Goal: Task Accomplishment & Management: Use online tool/utility

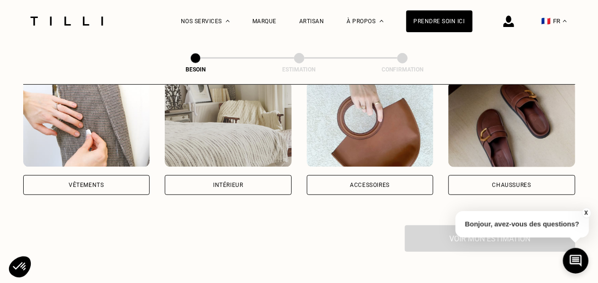
scroll to position [198, 0]
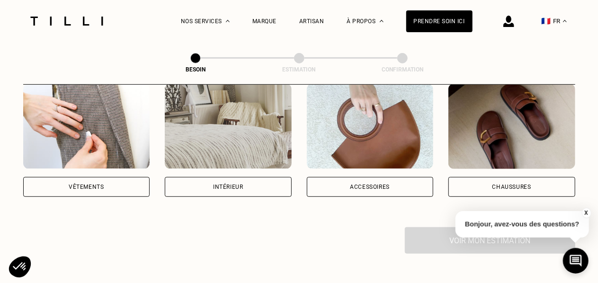
click at [370, 188] on div "Catégorie Vêtements Intérieur Accessoires Chaussures Voir mon estimation" at bounding box center [299, 126] width 552 height 253
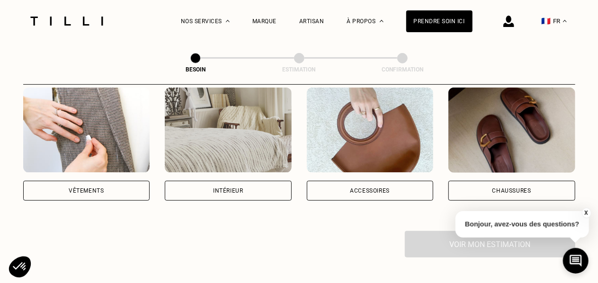
scroll to position [194, 0]
click at [359, 188] on div "Accessoires" at bounding box center [370, 191] width 40 height 6
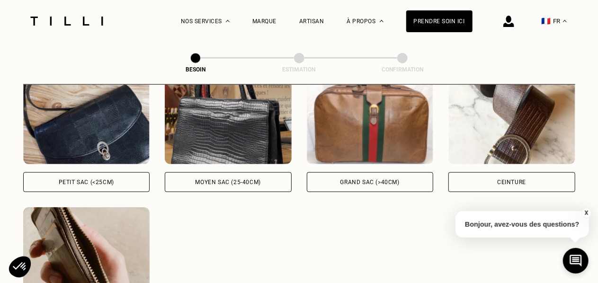
scroll to position [459, 0]
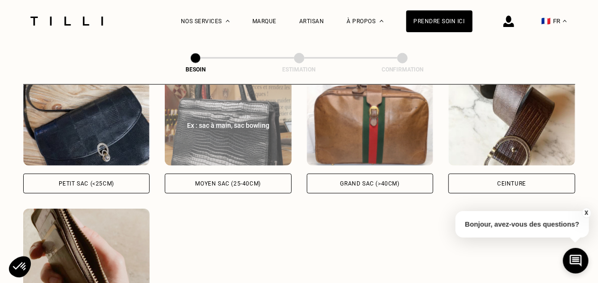
click at [245, 178] on div "Moyen sac (25-40cm)" at bounding box center [228, 184] width 127 height 20
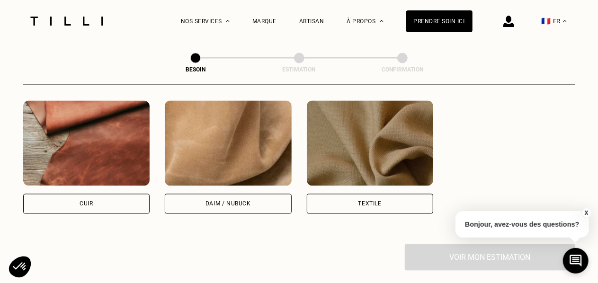
scroll to position [823, 0]
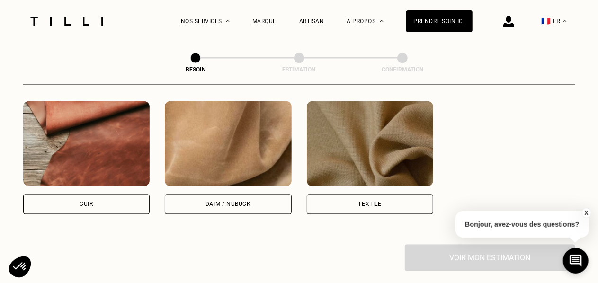
click at [95, 201] on div "Cuir" at bounding box center [86, 205] width 127 height 20
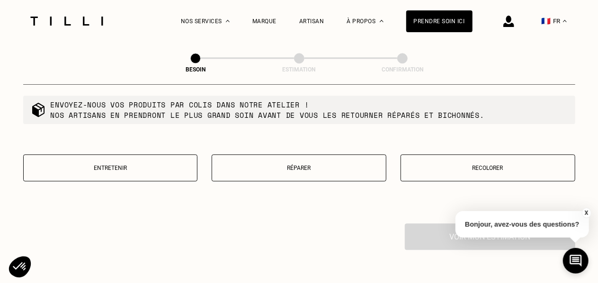
scroll to position [1086, 0]
click at [264, 165] on p "Réparer" at bounding box center [299, 168] width 164 height 7
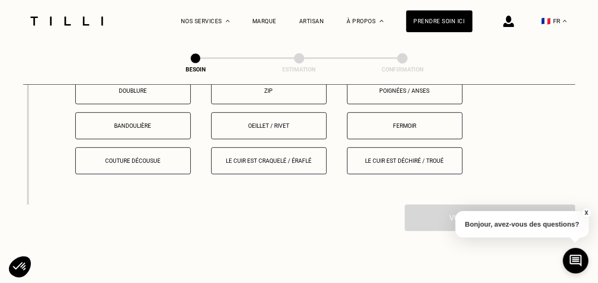
scroll to position [1212, 0]
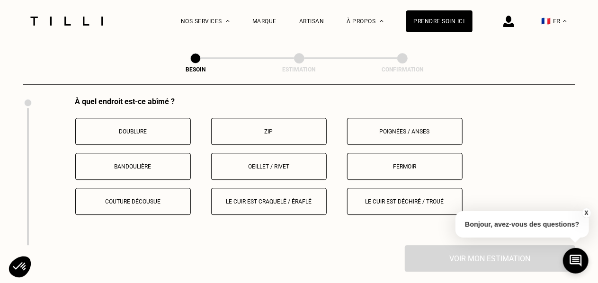
click at [133, 163] on p "Bandoulière" at bounding box center [132, 166] width 105 height 7
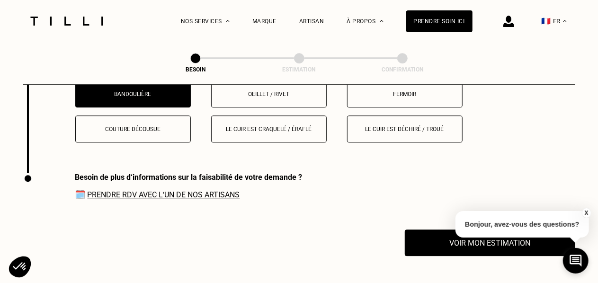
scroll to position [1301, 0]
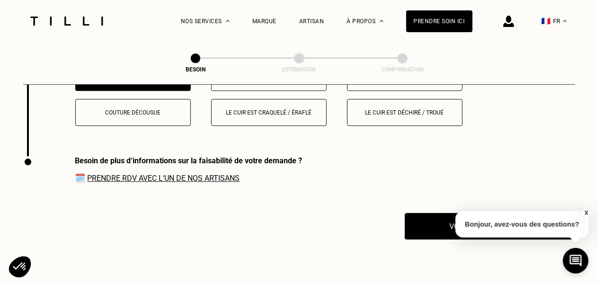
click at [465, 209] on div "X Bonjour, avez-vous des questions?" at bounding box center [521, 223] width 133 height 44
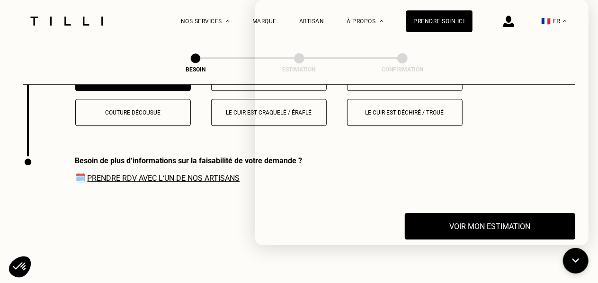
click at [216, 213] on div "Voir mon estimation" at bounding box center [299, 226] width 552 height 27
click at [575, 266] on icon at bounding box center [576, 261] width 16 height 25
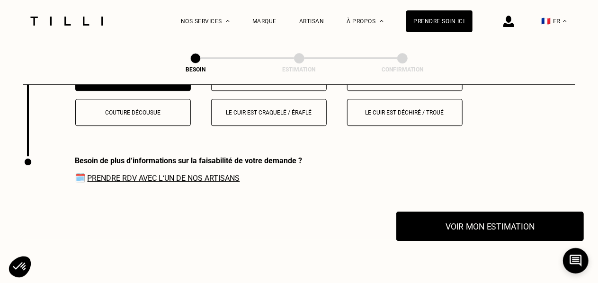
click at [473, 224] on button "Voir mon estimation" at bounding box center [489, 226] width 187 height 29
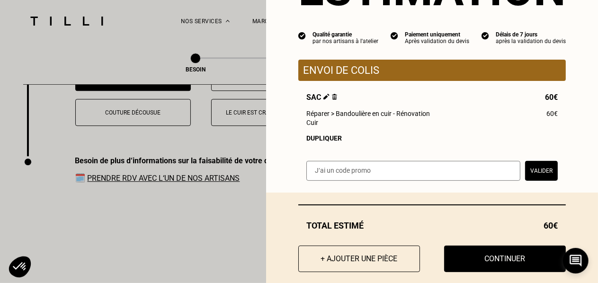
scroll to position [83, 0]
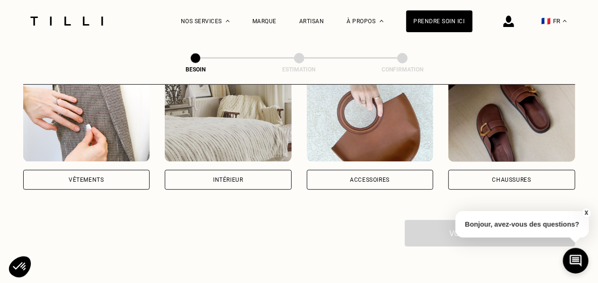
scroll to position [201, 0]
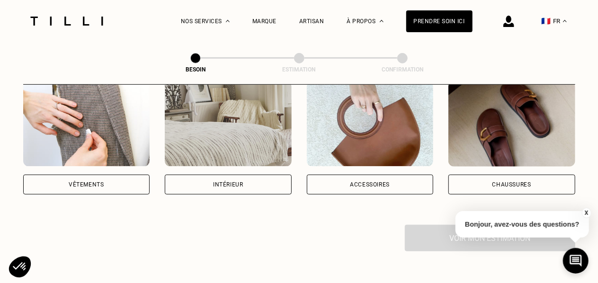
click at [380, 175] on div "Accessoires" at bounding box center [370, 185] width 127 height 20
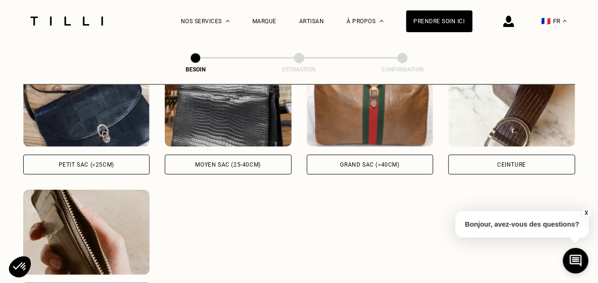
scroll to position [477, 0]
click at [241, 184] on div "Ex : sac baguette, en bandoulière Petit sac (<25cm) Ex : sac à main, sac bowlin…" at bounding box center [299, 182] width 552 height 241
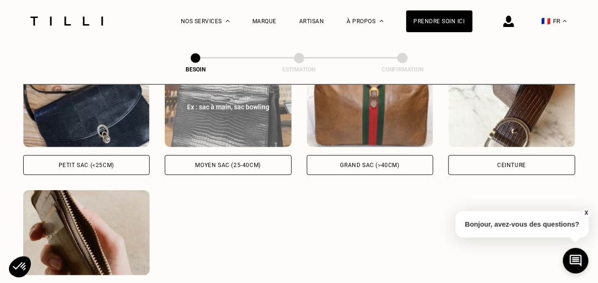
click at [253, 162] on div "Moyen sac (25-40cm)" at bounding box center [228, 165] width 65 height 6
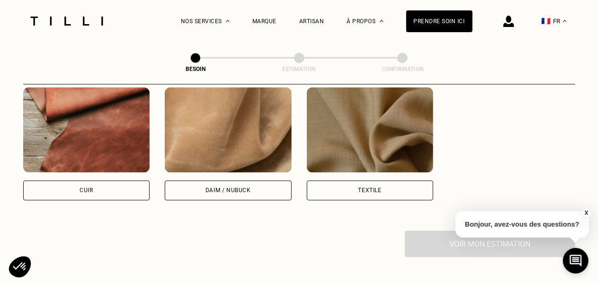
scroll to position [854, 0]
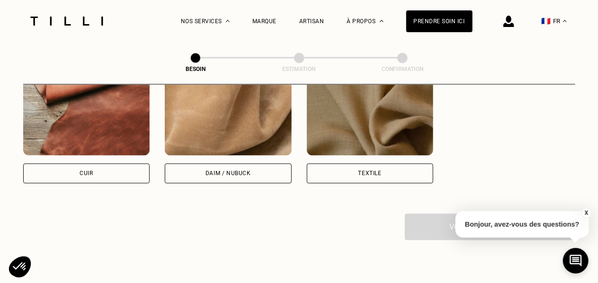
click at [133, 166] on div "Cuir" at bounding box center [86, 174] width 127 height 20
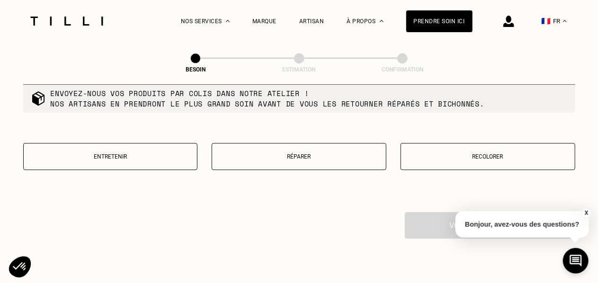
scroll to position [1098, 0]
click at [350, 169] on div "Entretenir Réparer Recolorer" at bounding box center [299, 161] width 552 height 39
click at [299, 157] on button "Réparer" at bounding box center [299, 155] width 175 height 27
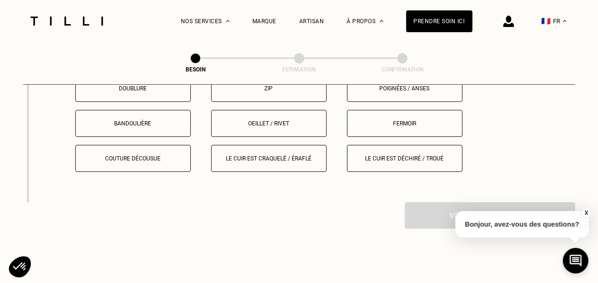
scroll to position [1256, 0]
drag, startPoint x: 154, startPoint y: 160, endPoint x: 346, endPoint y: 211, distance: 198.2
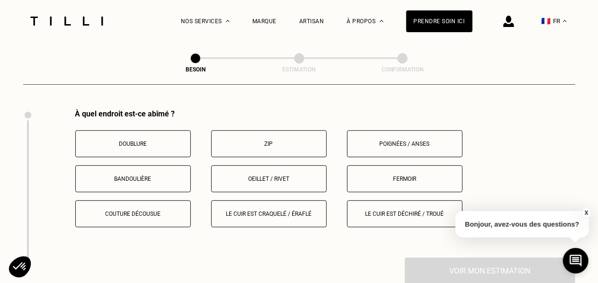
scroll to position [1199, 0]
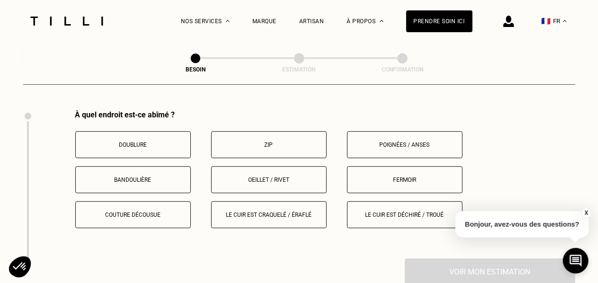
click at [163, 177] on p "Bandoulière" at bounding box center [132, 180] width 105 height 7
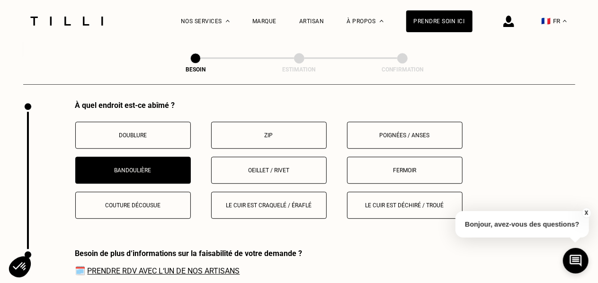
scroll to position [1209, 0]
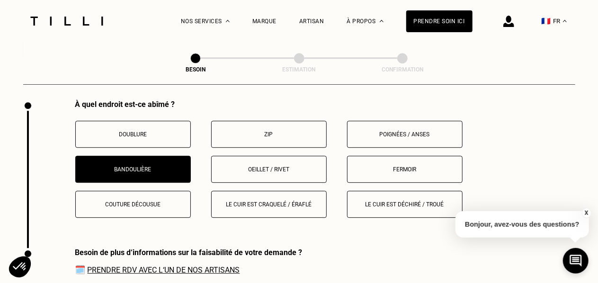
click at [404, 166] on p "Fermoir" at bounding box center [404, 169] width 105 height 7
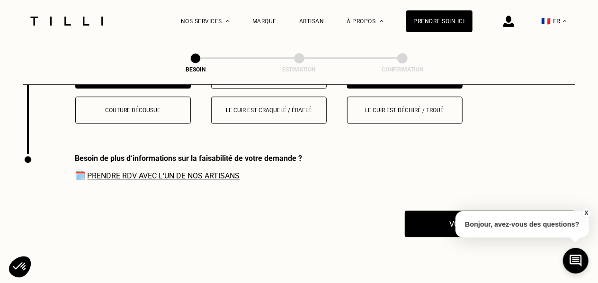
scroll to position [1304, 0]
click at [400, 216] on div "Voir mon estimation" at bounding box center [299, 224] width 552 height 27
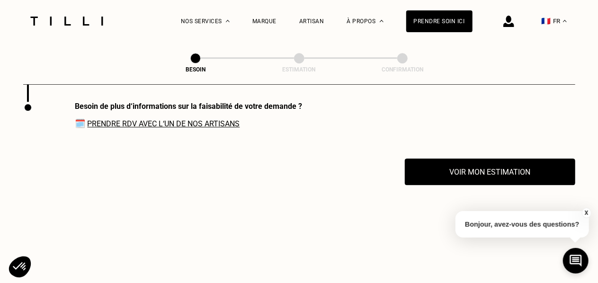
scroll to position [1356, 0]
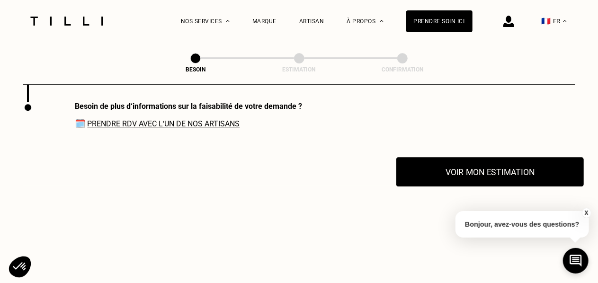
click at [481, 165] on button "Voir mon estimation" at bounding box center [489, 171] width 187 height 29
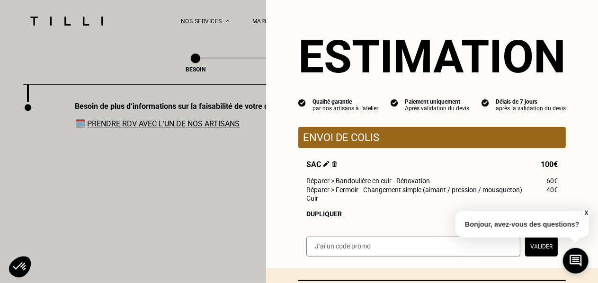
scroll to position [92, 0]
